Goal: Information Seeking & Learning: Find specific page/section

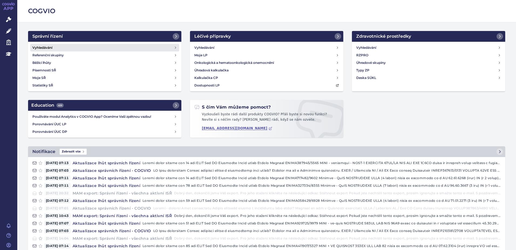
click at [43, 47] on h4 "Vyhledávání" at bounding box center [42, 47] width 20 height 5
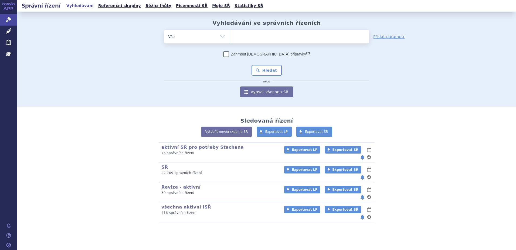
click at [266, 41] on ul at bounding box center [299, 35] width 140 height 11
click at [229, 41] on select at bounding box center [229, 36] width 0 height 13
type input "sk"
type input "sky"
type input "skyc"
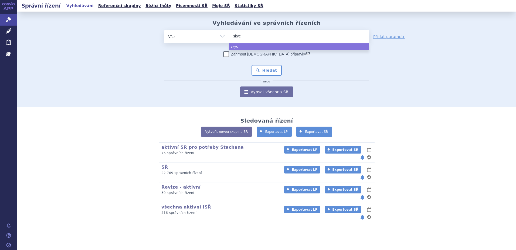
type input "skycl"
type input "skycla"
type input "skyclar"
type input "skyclary"
type input "skyclarys"
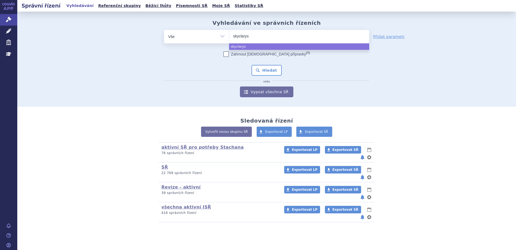
select select "skyclarys"
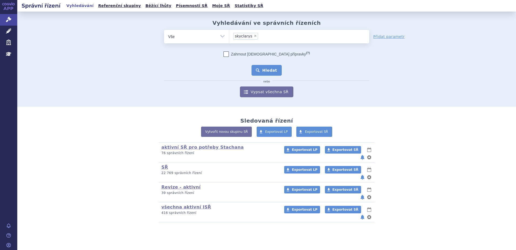
click at [268, 69] on button "Hledat" at bounding box center [266, 70] width 30 height 11
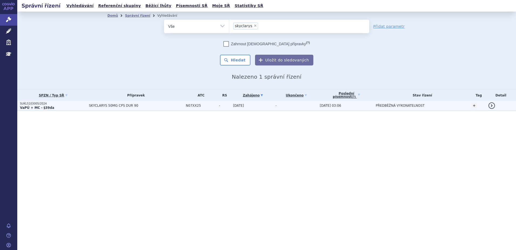
click at [48, 109] on strong "VaPÚ + MC - §39da" at bounding box center [37, 108] width 34 height 4
